Goal: Transaction & Acquisition: Purchase product/service

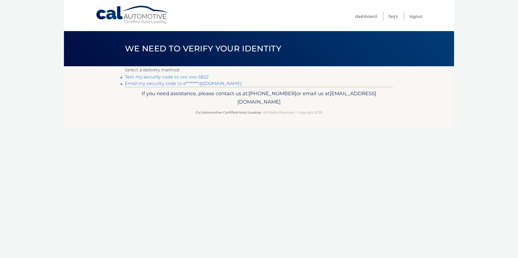
click at [171, 76] on link "Text my security code to xxx-xxx-5822" at bounding box center [167, 76] width 84 height 5
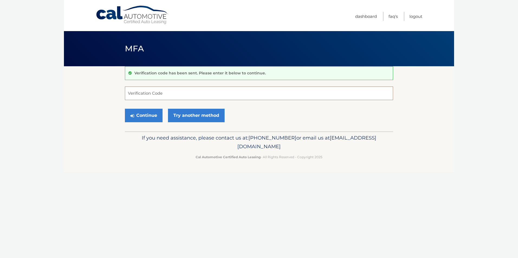
click at [260, 95] on input "Verification Code" at bounding box center [259, 94] width 268 height 14
type input "052252"
click at [148, 118] on button "Continue" at bounding box center [144, 116] width 38 height 14
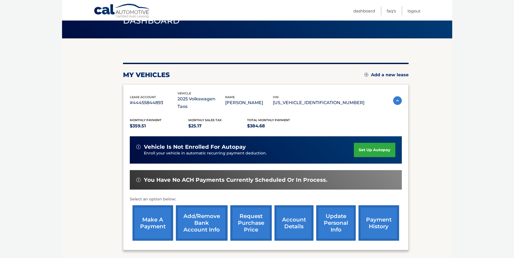
scroll to position [54, 0]
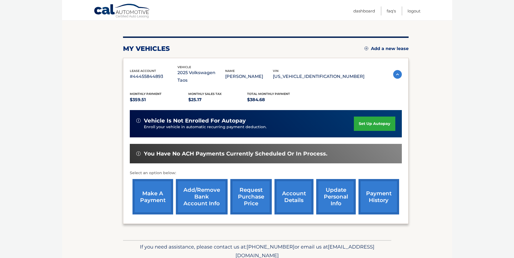
click at [157, 192] on link "make a payment" at bounding box center [152, 196] width 41 height 35
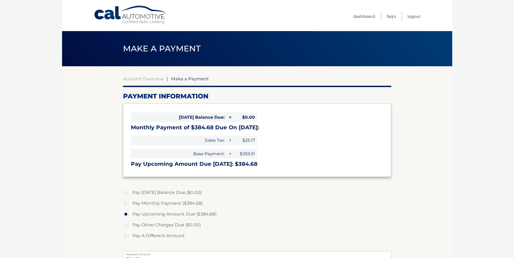
select select "NTU0OTlmYjUtMzFmMy00Y2UxLWJjZDYtZmE4ZmIxZmRhODFj"
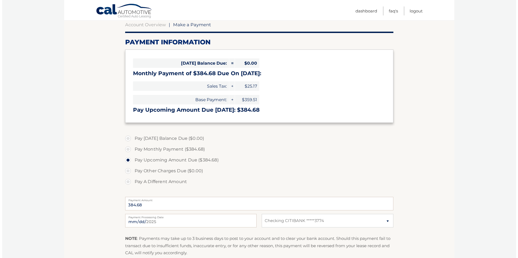
scroll to position [81, 0]
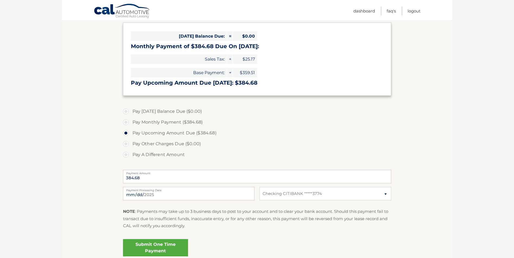
click at [172, 247] on link "Submit One Time Payment" at bounding box center [155, 247] width 65 height 17
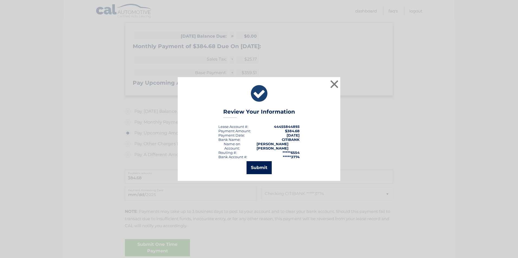
click at [265, 169] on button "Submit" at bounding box center [258, 167] width 25 height 13
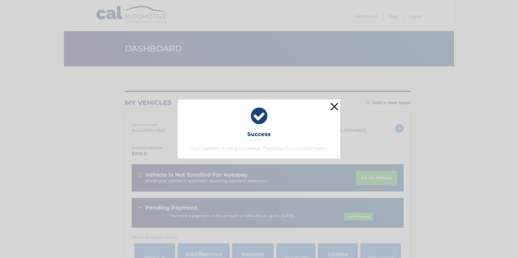
click at [332, 107] on button "×" at bounding box center [334, 106] width 11 height 11
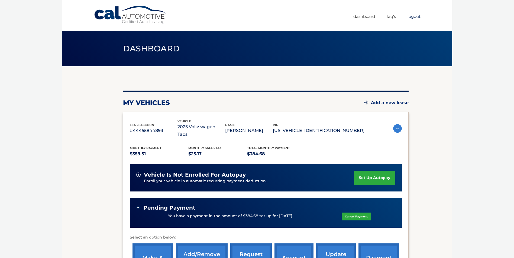
click at [412, 17] on link "Logout" at bounding box center [413, 16] width 13 height 9
